Goal: Information Seeking & Learning: Learn about a topic

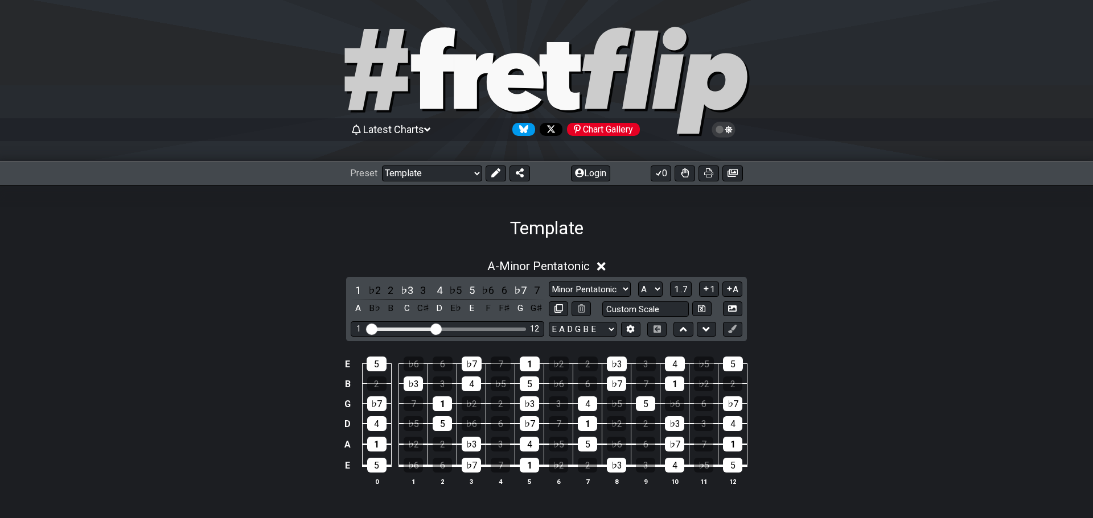
select select "/023177548424"
select select "A"
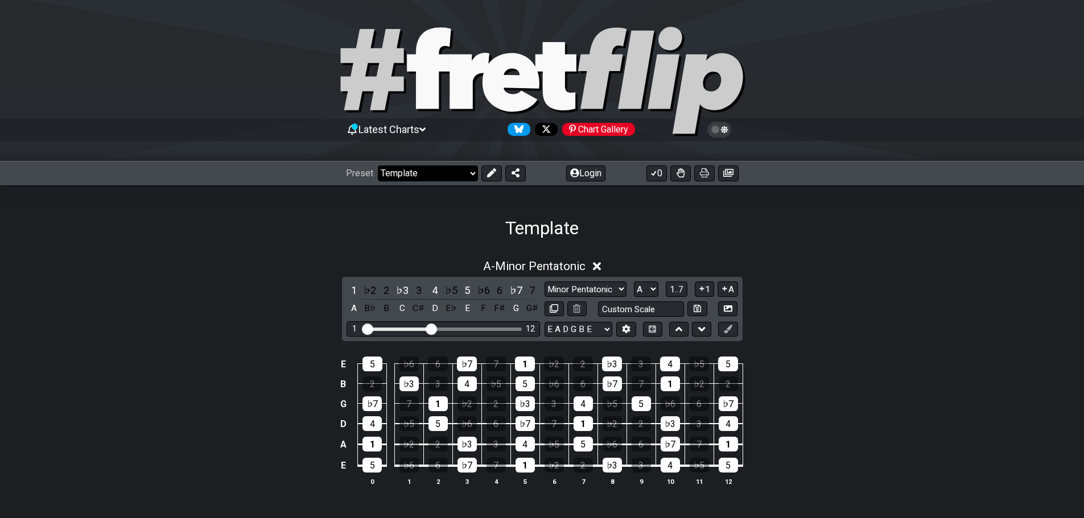
click at [466, 175] on select "Welcome to #fretflip! Template Custom Preset Minor Pentatonic Major Pentatonic …" at bounding box center [428, 174] width 100 height 16
click at [831, 253] on div "A - Minor Pentatonic" at bounding box center [542, 263] width 888 height 21
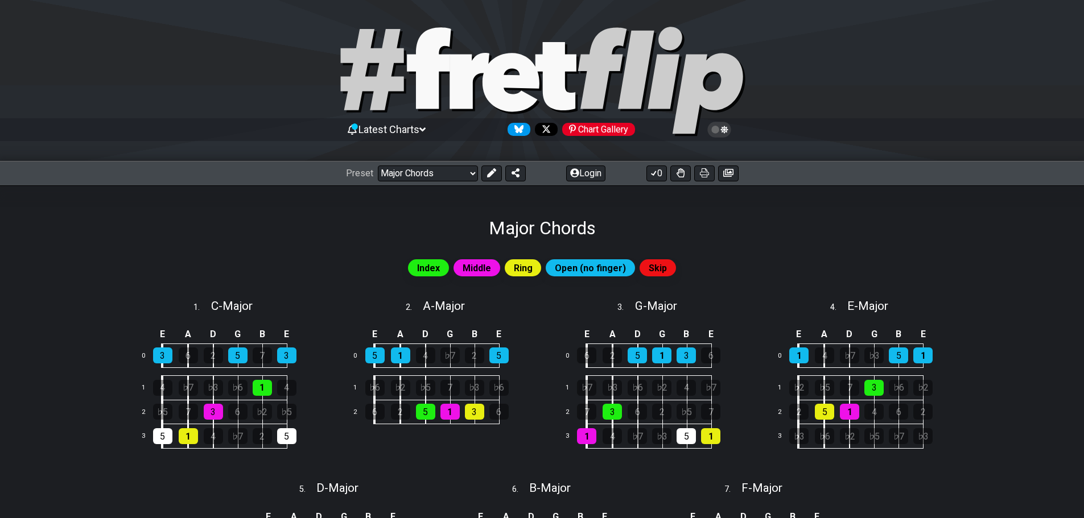
click at [456, 164] on div "Preset Welcome to #fretflip! Major Chords Custom Preset Minor Pentatonic Major …" at bounding box center [542, 173] width 1084 height 25
click at [452, 173] on select "Welcome to #fretflip! Major Chords Custom Preset Minor Pentatonic Major Pentato…" at bounding box center [428, 174] width 100 height 16
click at [378, 166] on select "Welcome to #fretflip! Major Chords Custom Preset Minor Pentatonic Major Pentato…" at bounding box center [428, 174] width 100 height 16
select select "/guitar-scales"
select select "C"
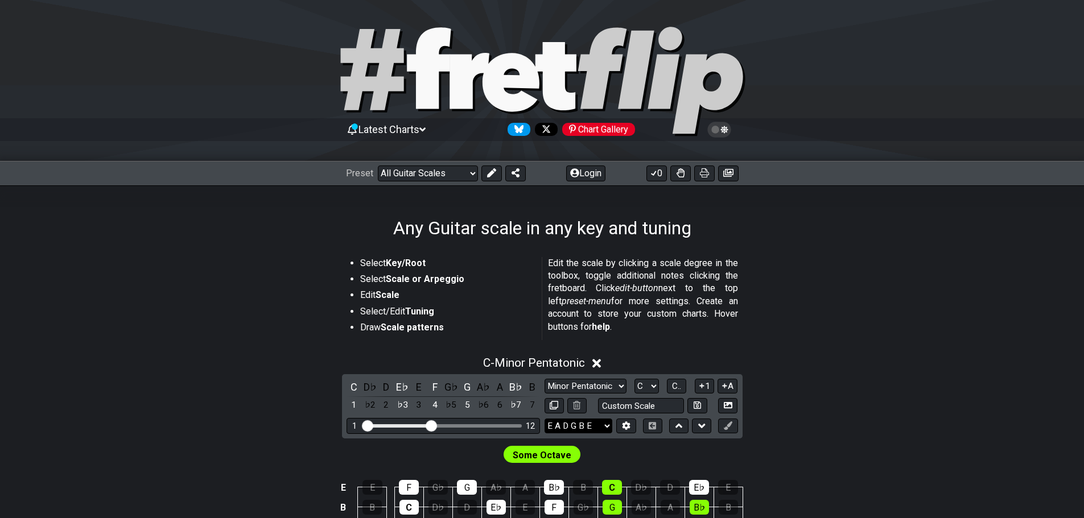
click at [601, 428] on select "E A D G B E E A D G B E E A D G B E B E A D F♯ B A D G C E A D A D G B E E♭ A♭ …" at bounding box center [579, 426] width 68 height 15
click at [520, 89] on icon at bounding box center [542, 82] width 410 height 114
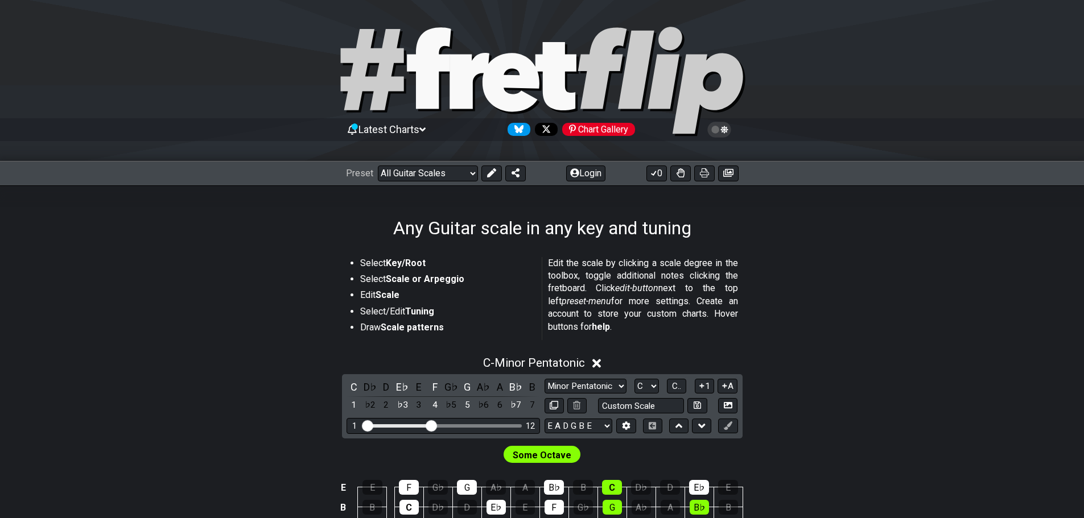
select select "/welcome"
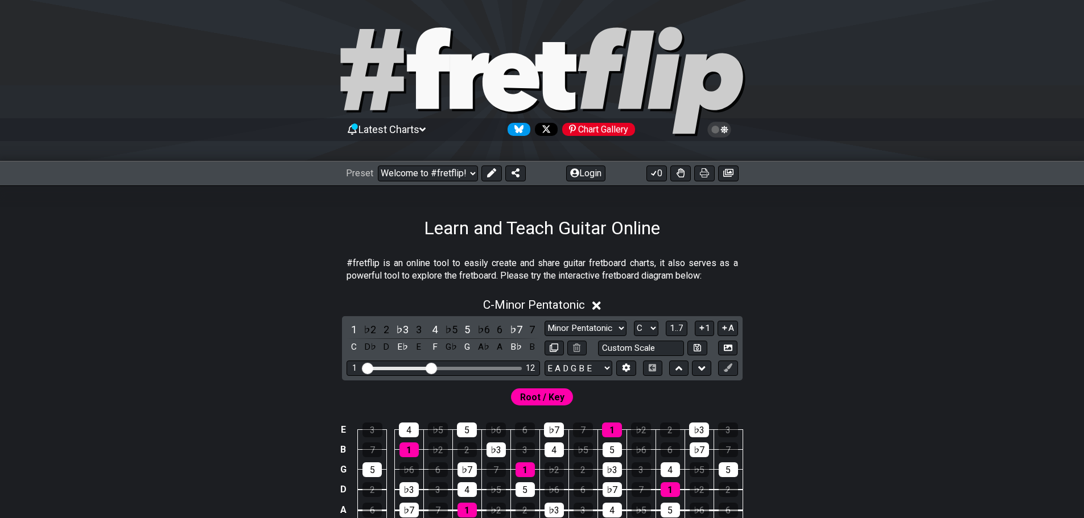
click at [525, 83] on icon at bounding box center [510, 82] width 57 height 59
click at [526, 83] on icon at bounding box center [510, 82] width 57 height 59
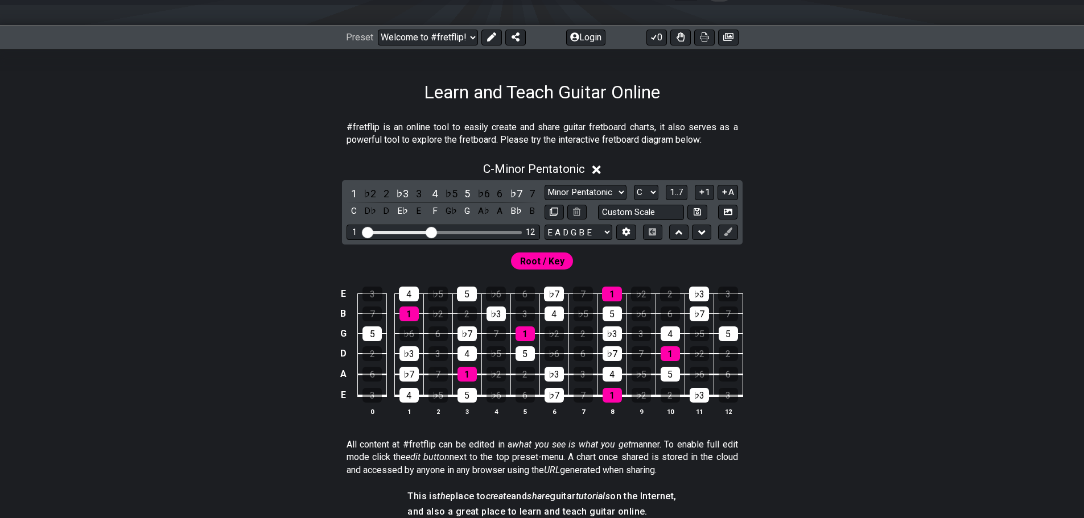
scroll to position [133, 0]
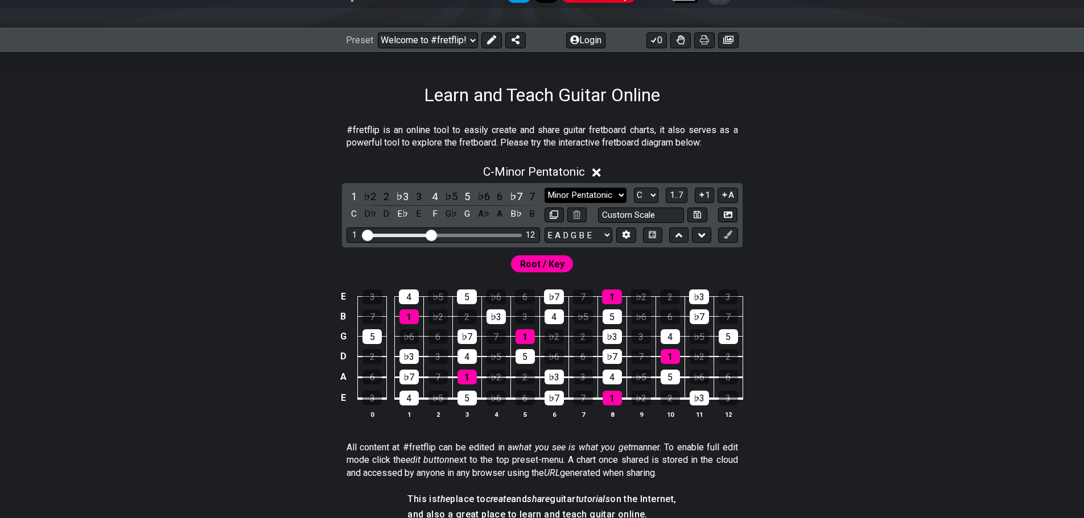
click at [613, 188] on select "Minor Pentatonic Click to edit Minor Pentatonic Major Pentatonic Minor Blues Ma…" at bounding box center [586, 195] width 82 height 15
select select "Minor"
click at [545, 188] on select "Minor Pentatonic Click to edit Minor Pentatonic Major Pentatonic Minor Blues Ma…" at bounding box center [586, 195] width 82 height 15
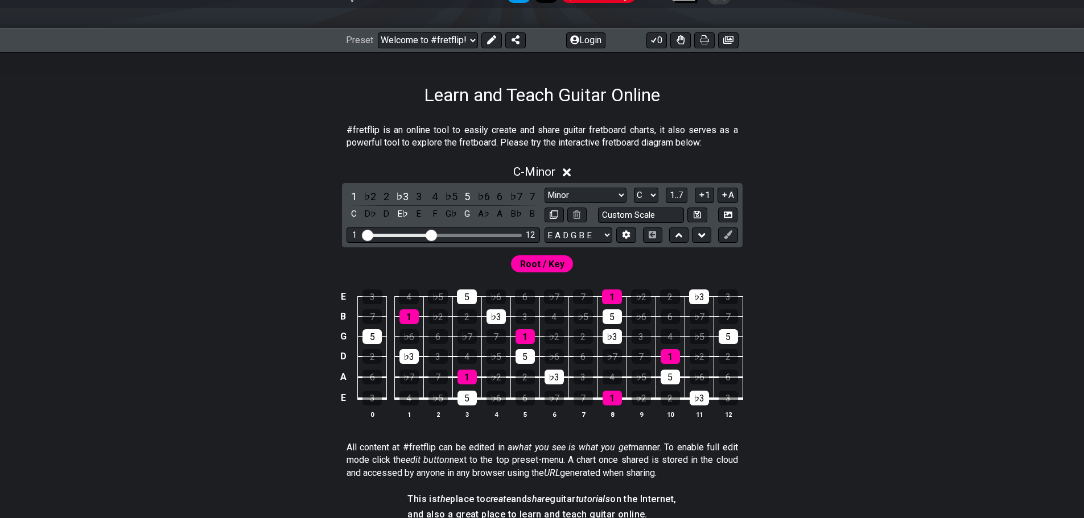
click at [568, 171] on icon at bounding box center [567, 172] width 9 height 9
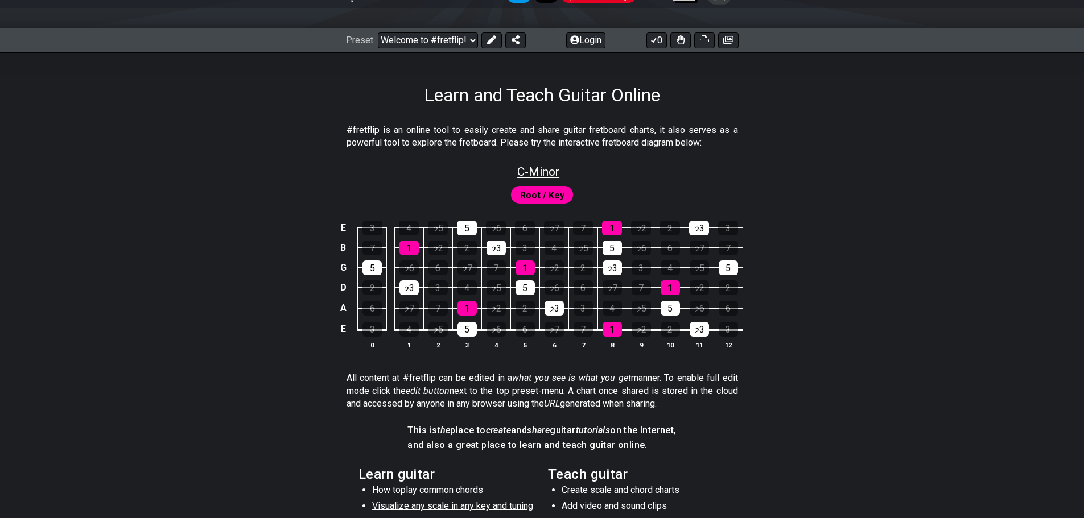
click at [545, 171] on span "C - Minor" at bounding box center [538, 172] width 42 height 14
select select "Minor"
select select "C"
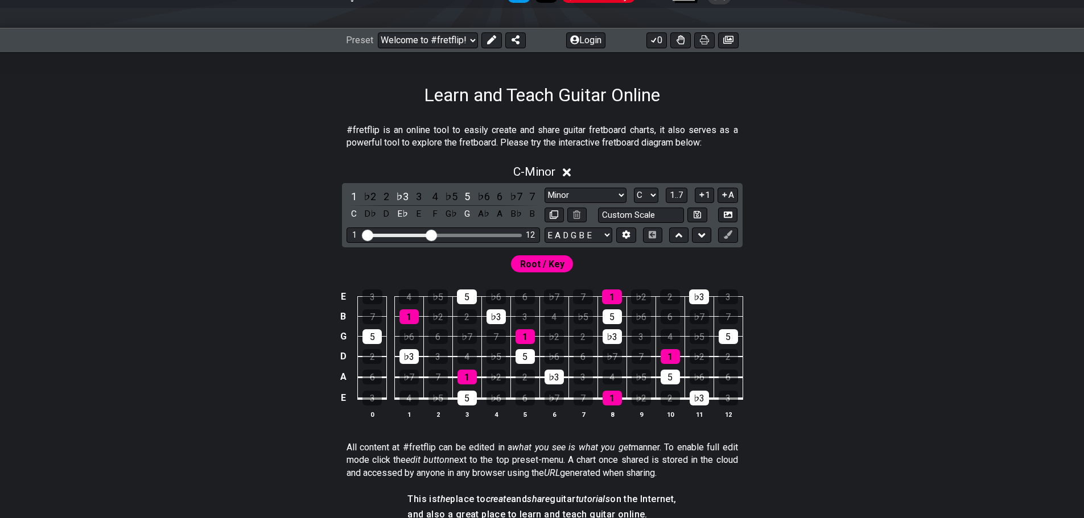
click at [575, 172] on div "C - Minor" at bounding box center [542, 168] width 888 height 21
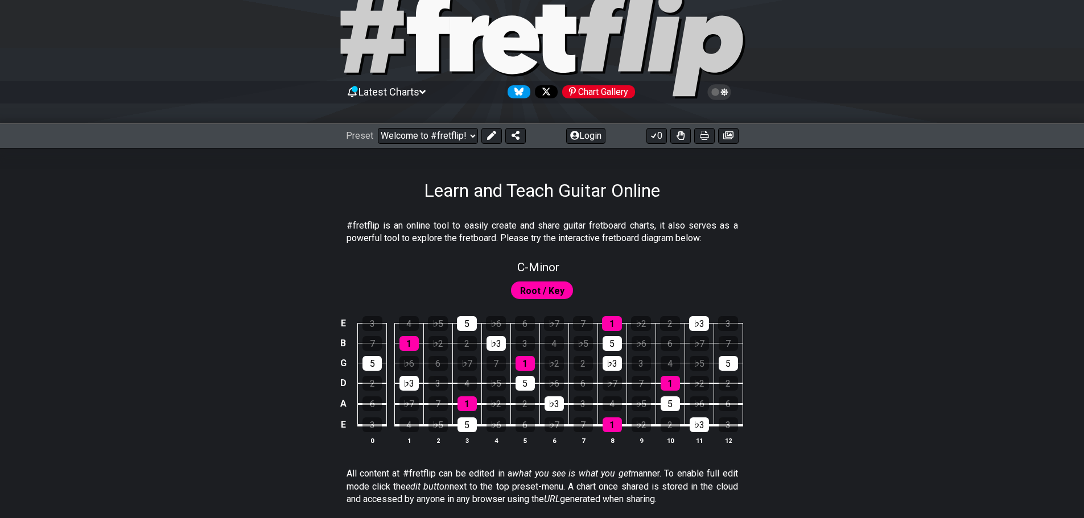
scroll to position [9, 0]
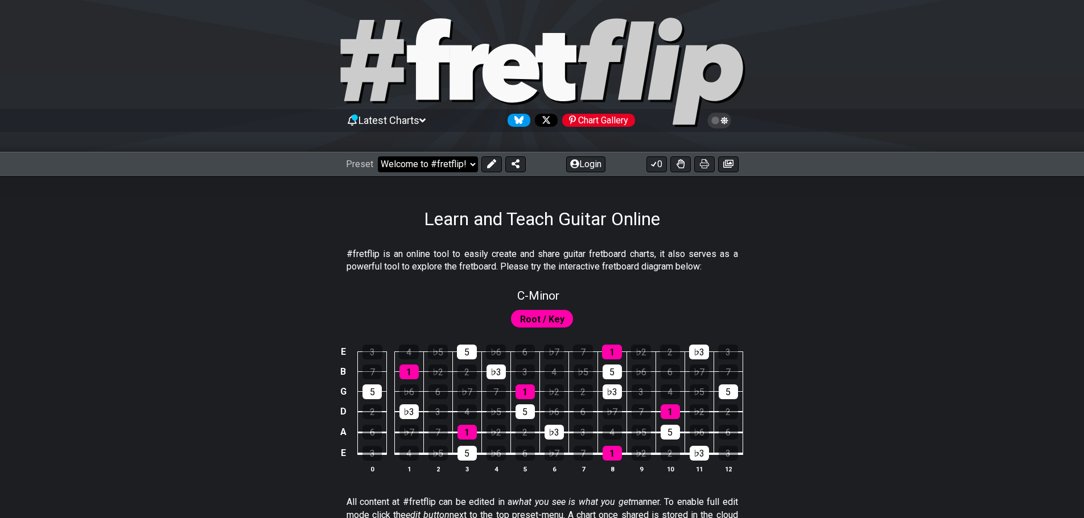
click at [441, 158] on select "Welcome to #fretflip! Major Chords Custom Preset Minor Pentatonic Major Pentato…" at bounding box center [428, 164] width 100 height 16
click at [378, 156] on select "Welcome to #fretflip! Major Chords Custom Preset Minor Pentatonic Major Pentato…" at bounding box center [428, 164] width 100 height 16
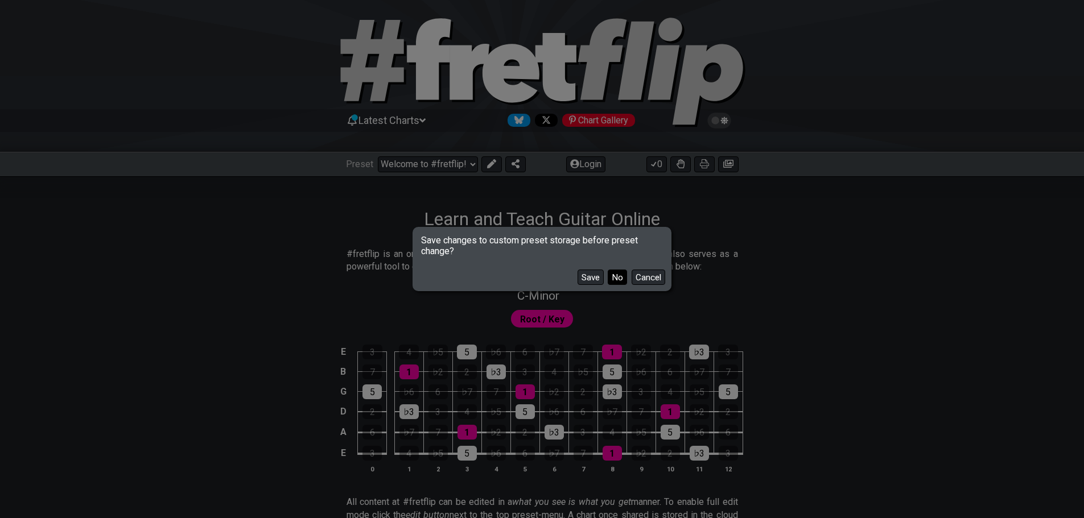
click at [616, 277] on button "No" at bounding box center [617, 277] width 19 height 15
select select "/major-chords"
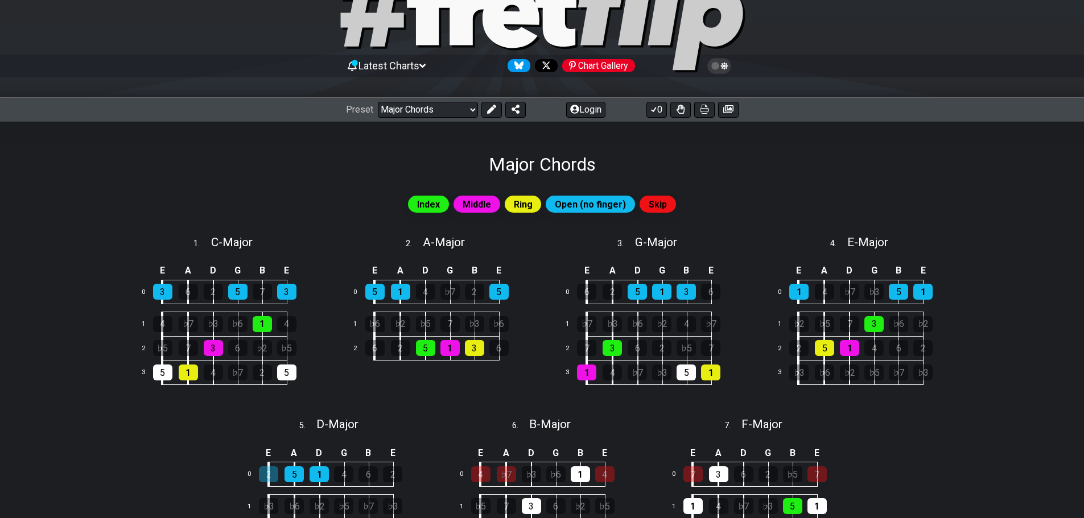
scroll to position [65, 0]
